Goal: Navigation & Orientation: Find specific page/section

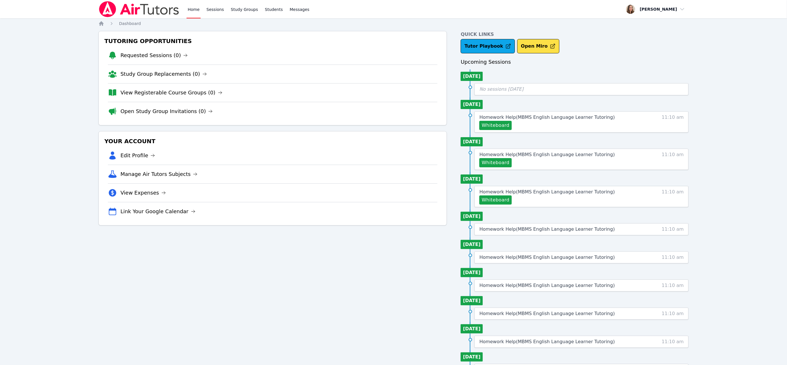
click at [201, 17] on link "Home" at bounding box center [194, 9] width 14 height 18
